Goal: Task Accomplishment & Management: Manage account settings

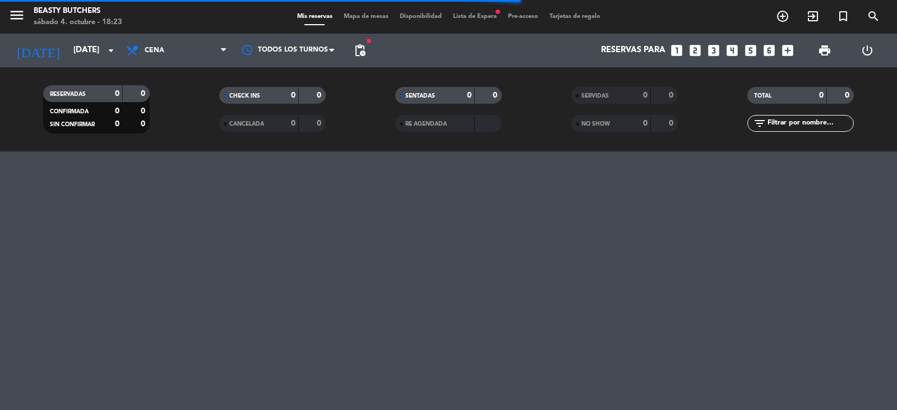
click at [472, 16] on span "Lista de Espera fiber_manual_record" at bounding box center [474, 16] width 55 height 6
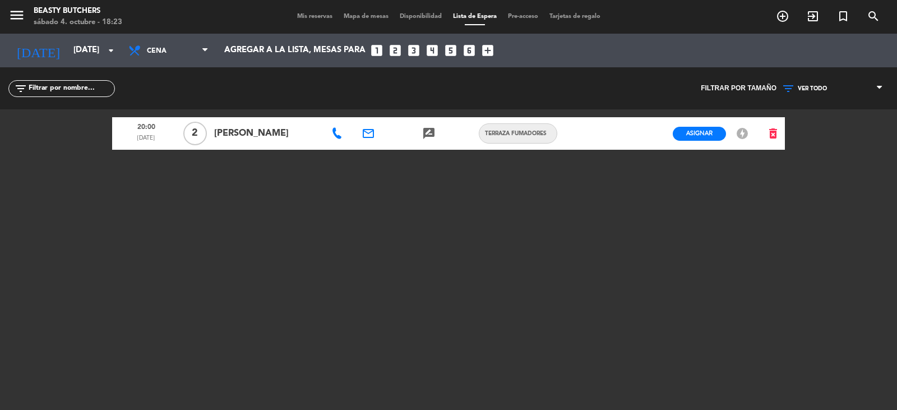
click at [362, 15] on span "Mapa de mesas" at bounding box center [366, 16] width 56 height 6
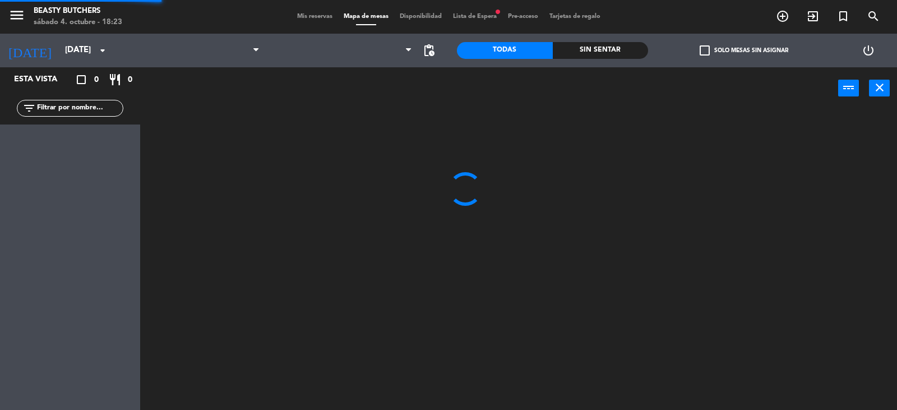
click at [311, 18] on span "Mis reservas" at bounding box center [314, 16] width 47 height 6
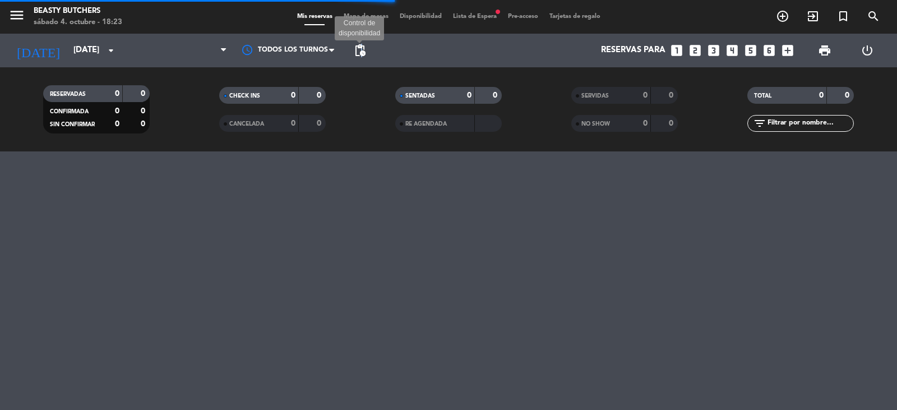
click at [362, 47] on span "pending_actions" at bounding box center [359, 50] width 13 height 13
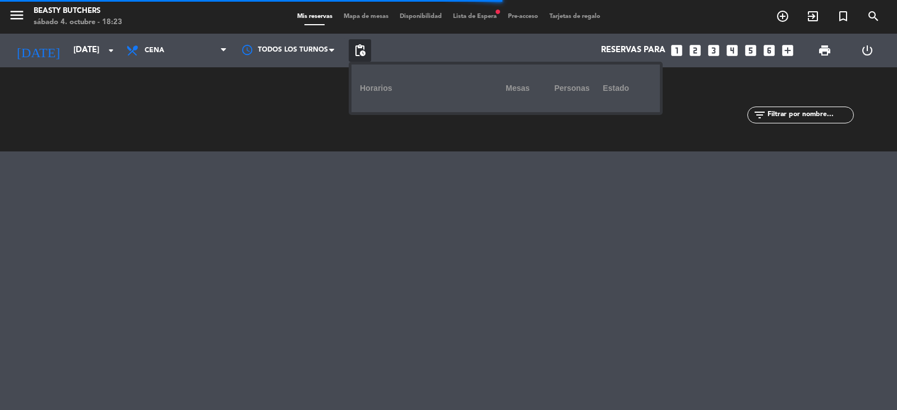
click at [499, 155] on div "menu Beasty Butchers [DATE] 4. octubre - 18:23 Mis reservas Mapa de mesas Dispo…" at bounding box center [448, 205] width 897 height 410
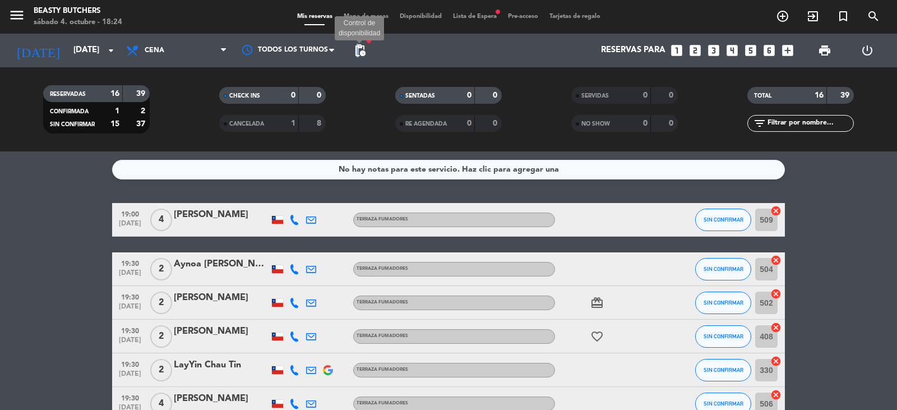
click at [358, 50] on span "pending_actions" at bounding box center [359, 50] width 13 height 13
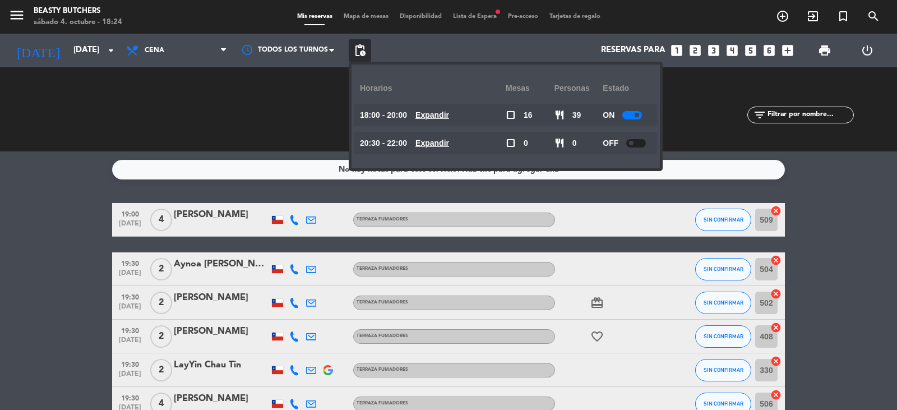
click at [632, 111] on div at bounding box center [632, 115] width 20 height 8
click at [631, 113] on div at bounding box center [636, 115] width 20 height 8
click at [685, 114] on div "SERVIDAS 0 0" at bounding box center [624, 109] width 176 height 11
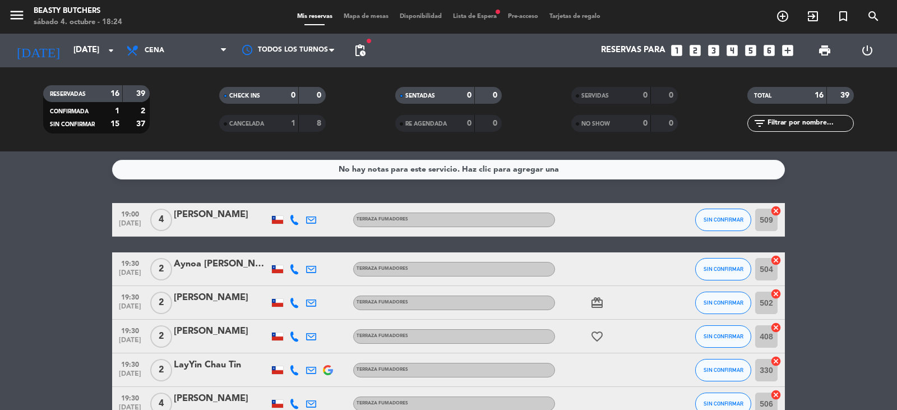
click at [487, 21] on div "Mis reservas Mapa de mesas Disponibilidad Lista de Espera fiber_manual_record P…" at bounding box center [448, 17] width 314 height 10
click at [486, 17] on span "Lista de Espera fiber_manual_record" at bounding box center [474, 16] width 55 height 6
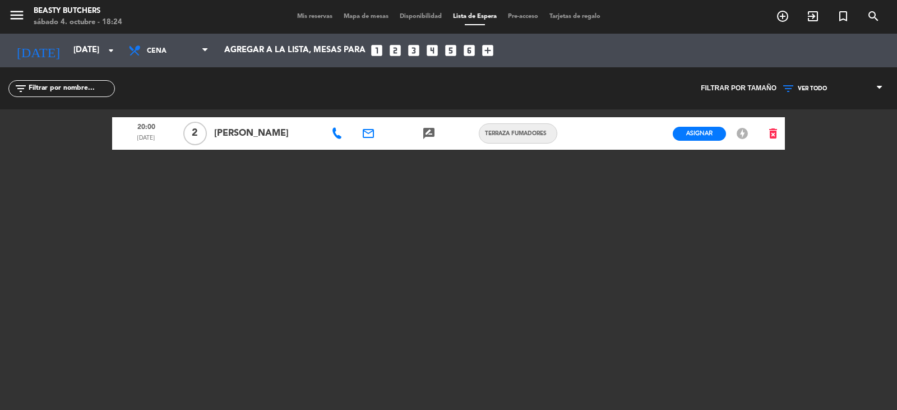
click at [486, 17] on span "Lista de Espera" at bounding box center [474, 16] width 55 height 6
click at [304, 13] on span "Mis reservas" at bounding box center [314, 16] width 47 height 6
